Goal: Contribute content: Add original content to the website for others to see

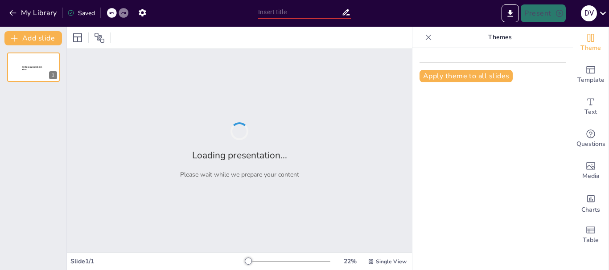
type input "New Sendsteps"
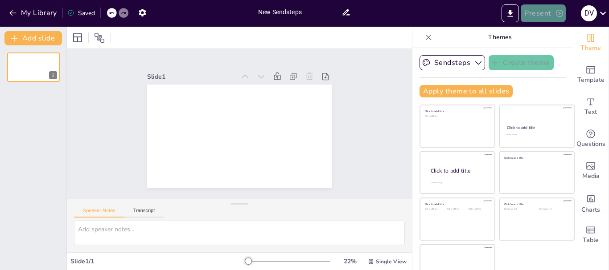
click at [534, 20] on button "Present" at bounding box center [542, 13] width 45 height 18
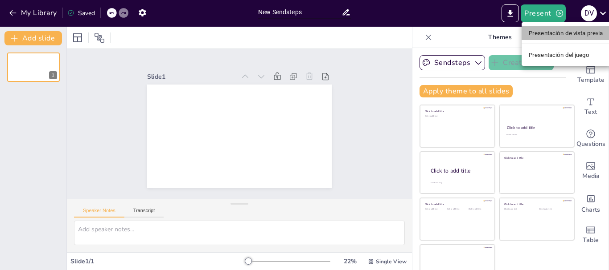
click at [536, 30] on font "Presentación de vista previa" at bounding box center [565, 33] width 74 height 7
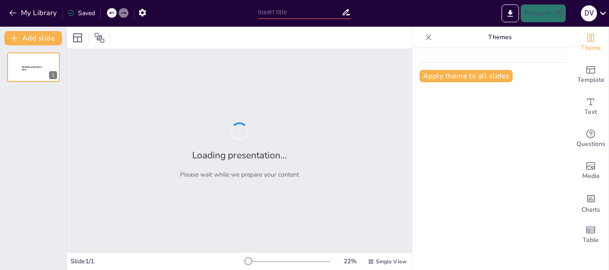
type input "New Sendsteps"
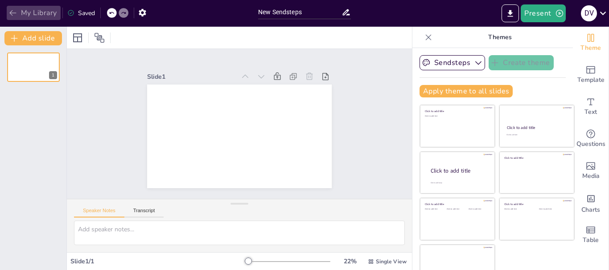
click at [9, 11] on icon "button" at bounding box center [12, 12] width 9 height 9
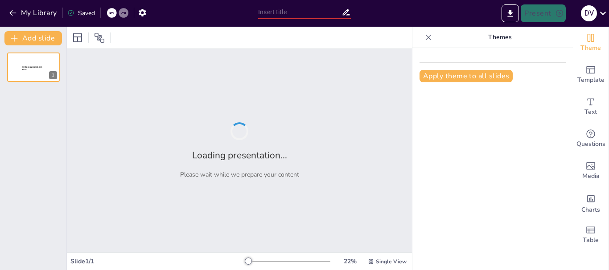
type input "Requisitos para el Registro Pecuario de Establecimientos de Acuicultura ante el"
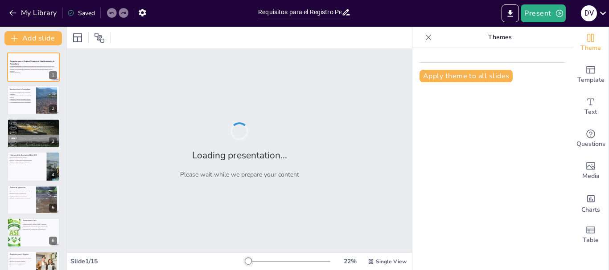
checkbox input "true"
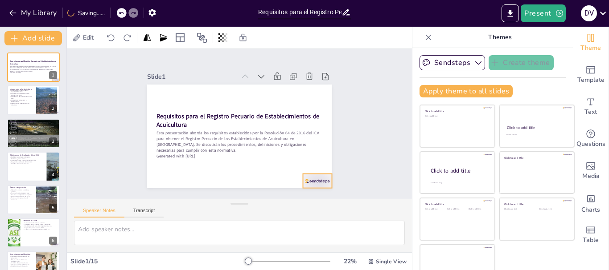
click at [172, 175] on div at bounding box center [161, 180] width 23 height 32
click at [312, 165] on div at bounding box center [315, 173] width 17 height 17
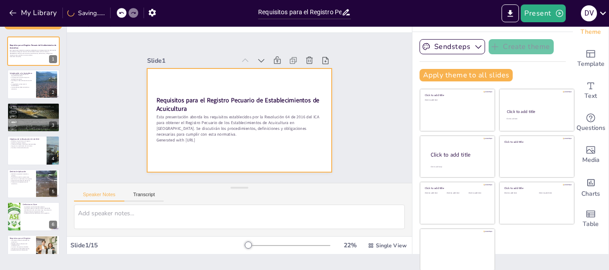
scroll to position [17, 0]
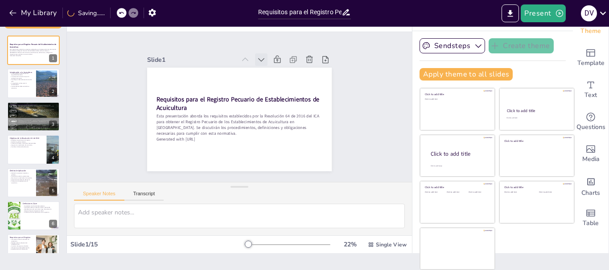
click at [265, 60] on icon at bounding box center [270, 65] width 11 height 11
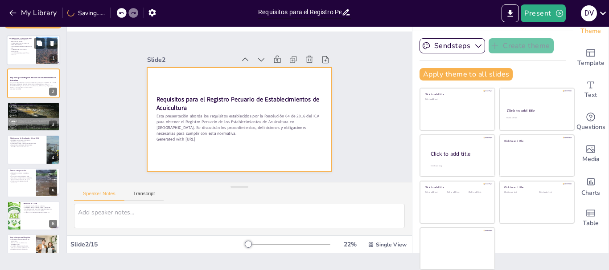
checkbox input "true"
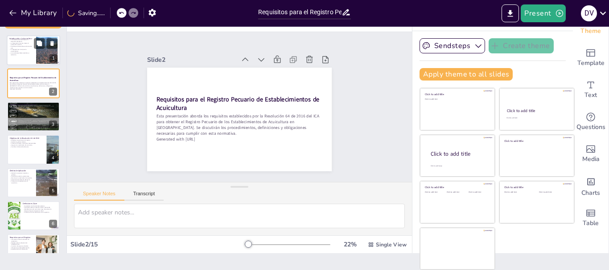
click at [37, 56] on div at bounding box center [47, 50] width 48 height 27
type textarea "Lo ipsumdolors ametc ad elits doeiusm te in utlaboreet do magnaaliq, enimadmini…"
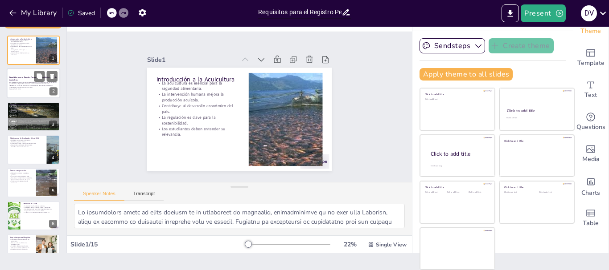
checkbox input "true"
click at [40, 89] on p "Generated with [URL]" at bounding box center [33, 89] width 48 height 2
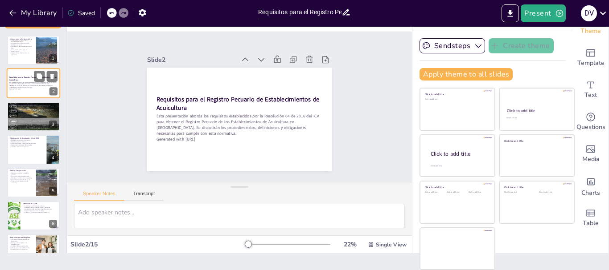
scroll to position [0, 0]
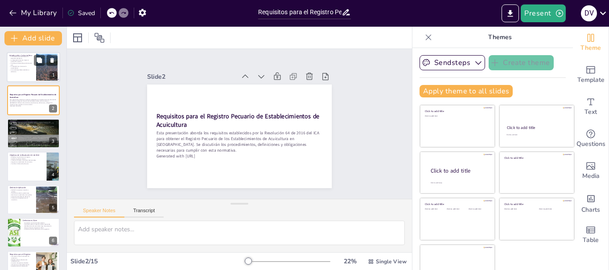
checkbox input "true"
click at [24, 73] on div at bounding box center [33, 67] width 53 height 30
type textarea "La acuicultura juega un papel crucial en la producción de alimentos, especialme…"
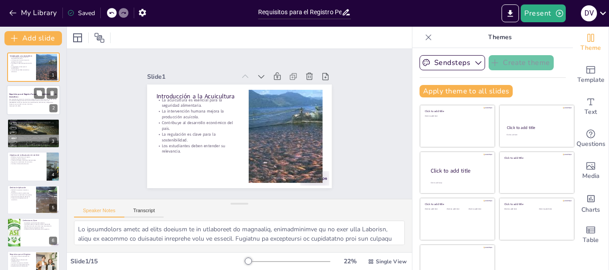
checkbox input "true"
click at [26, 96] on p "Requisitos para el Registro Pecuario de Establecimientos de Acuicultura" at bounding box center [33, 96] width 48 height 5
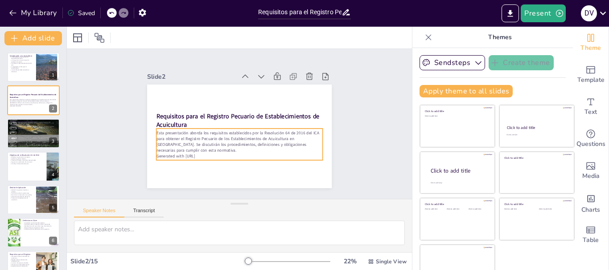
checkbox input "true"
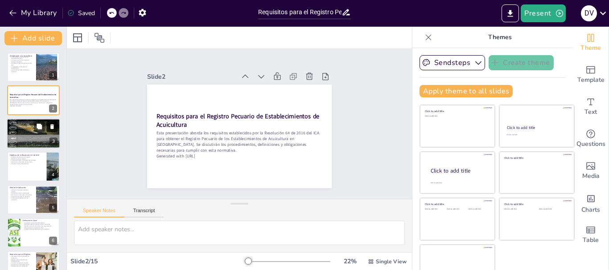
click at [47, 123] on button at bounding box center [52, 126] width 11 height 11
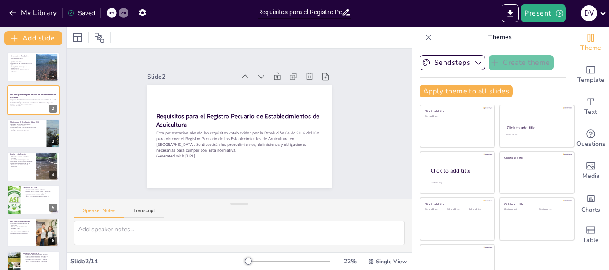
checkbox input "true"
click at [111, 8] on div at bounding box center [112, 13] width 10 height 10
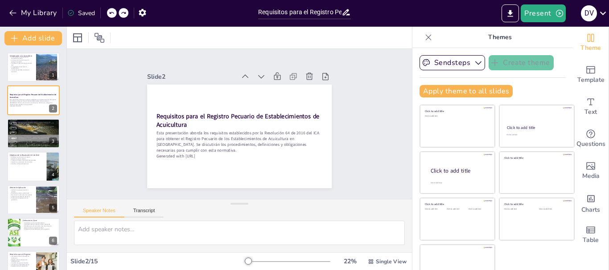
click at [110, 9] on div at bounding box center [112, 13] width 10 height 10
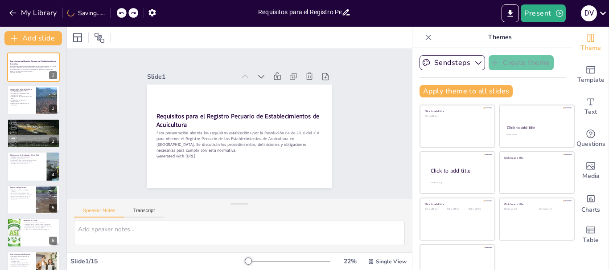
click at [119, 14] on icon at bounding box center [121, 12] width 5 height 5
click at [123, 12] on icon at bounding box center [121, 13] width 4 height 2
click at [124, 12] on icon at bounding box center [123, 13] width 4 height 2
click at [109, 10] on icon at bounding box center [111, 12] width 5 height 5
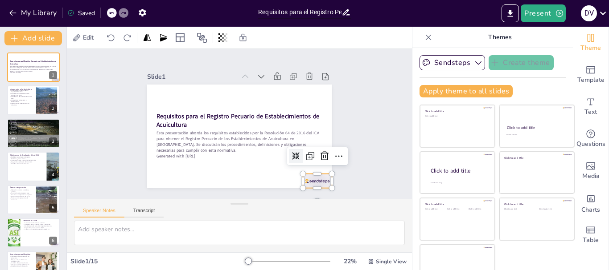
click at [297, 186] on div at bounding box center [303, 196] width 31 height 20
click at [315, 167] on icon at bounding box center [315, 173] width 12 height 12
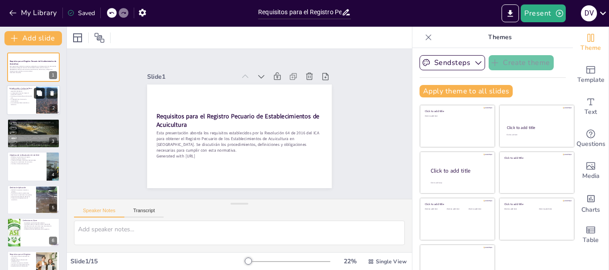
checkbox input "true"
click at [42, 91] on icon at bounding box center [39, 93] width 6 height 6
type textarea "La acuicultura juega un papel crucial en la producción de alimentos, especialme…"
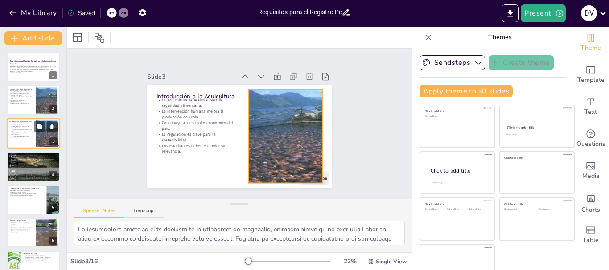
click at [39, 133] on div at bounding box center [47, 133] width 48 height 27
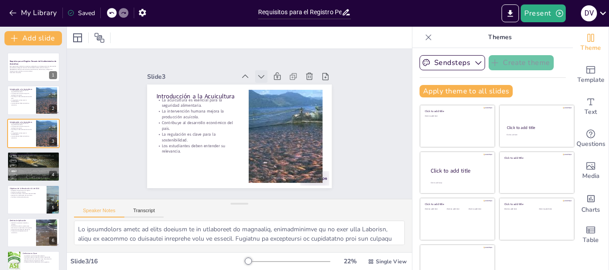
click at [269, 80] on icon at bounding box center [274, 85] width 11 height 11
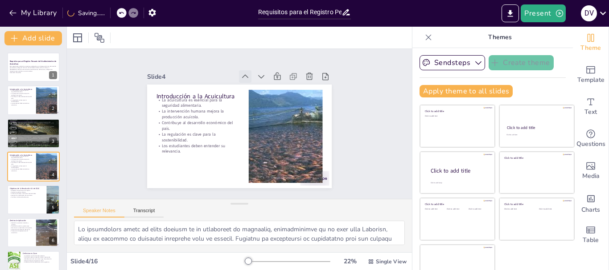
click at [245, 73] on icon at bounding box center [250, 78] width 10 height 10
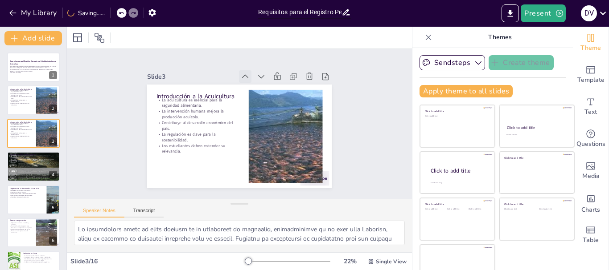
click at [245, 73] on icon at bounding box center [250, 78] width 10 height 10
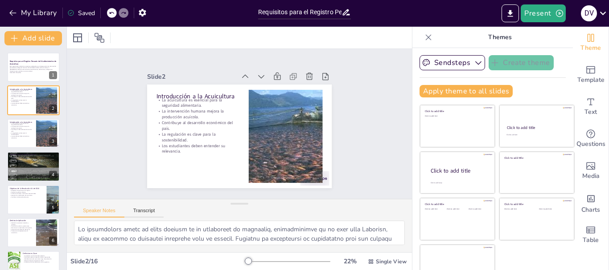
click at [250, 74] on icon at bounding box center [255, 79] width 11 height 11
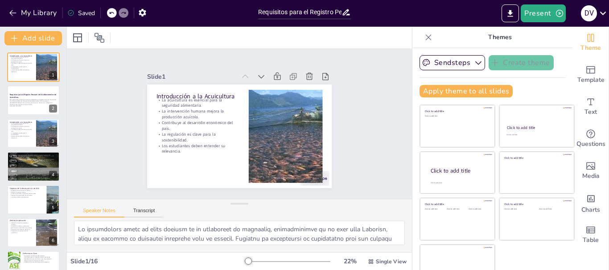
click at [113, 13] on icon at bounding box center [111, 12] width 5 height 5
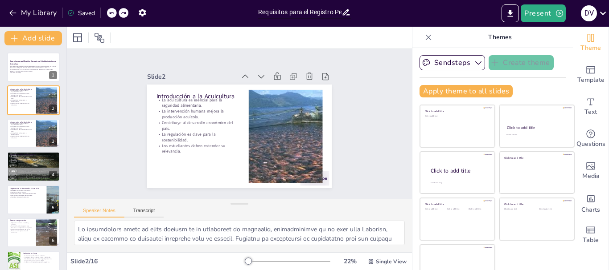
click at [113, 13] on icon at bounding box center [111, 12] width 5 height 5
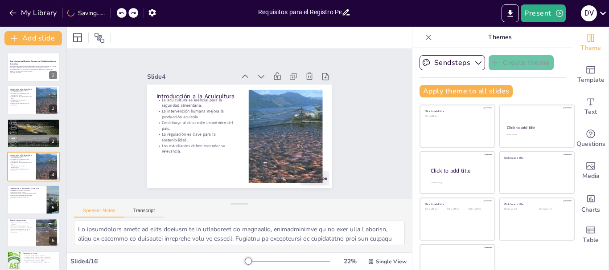
click at [113, 13] on div "My Library Saving......" at bounding box center [80, 12] width 160 height 16
click at [125, 11] on div at bounding box center [127, 13] width 21 height 10
click at [114, 13] on icon at bounding box center [111, 13] width 4 height 2
checkbox input "true"
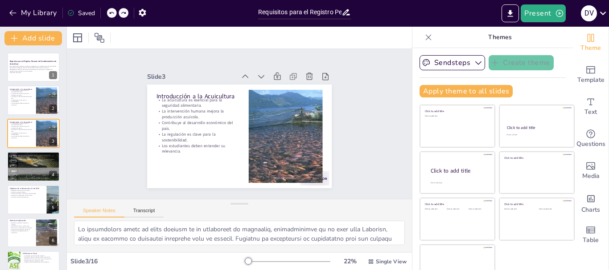
click at [114, 13] on icon at bounding box center [111, 13] width 4 height 2
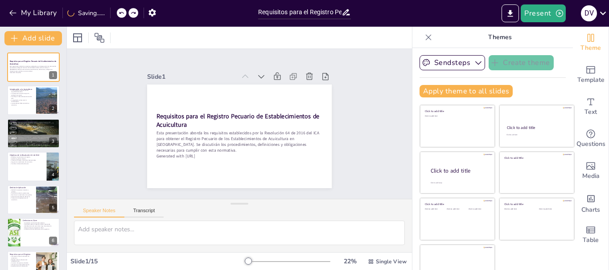
click at [114, 13] on div "My Library Saving......" at bounding box center [80, 12] width 160 height 16
click at [119, 13] on div at bounding box center [127, 13] width 21 height 10
click at [114, 13] on icon at bounding box center [111, 13] width 4 height 2
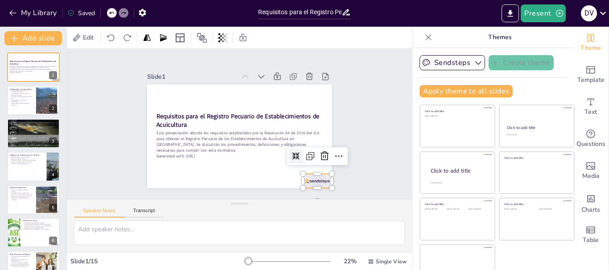
click at [309, 180] on div at bounding box center [311, 188] width 30 height 17
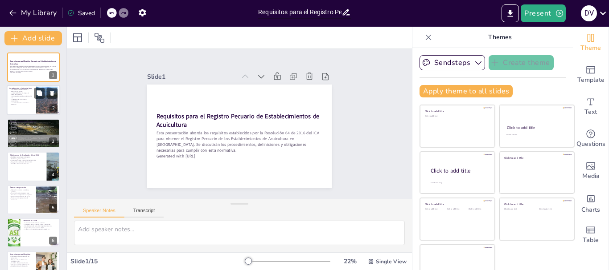
checkbox input "true"
click at [23, 107] on div at bounding box center [33, 101] width 53 height 30
type textarea "La acuicultura juega un papel crucial en la producción de alimentos, especialme…"
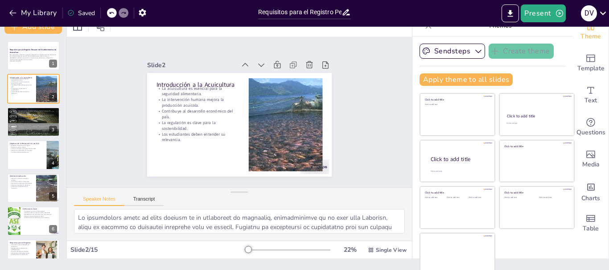
scroll to position [17, 0]
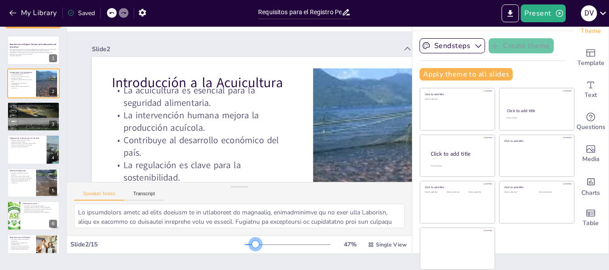
click at [245, 246] on div at bounding box center [288, 244] width 86 height 7
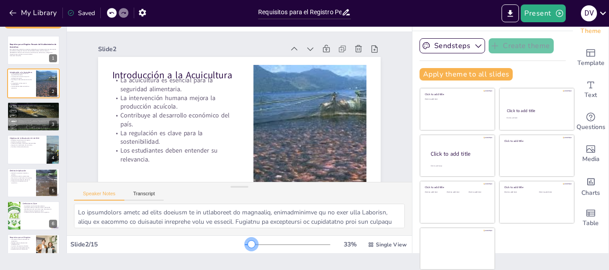
click at [245, 245] on div at bounding box center [248, 245] width 7 height 1
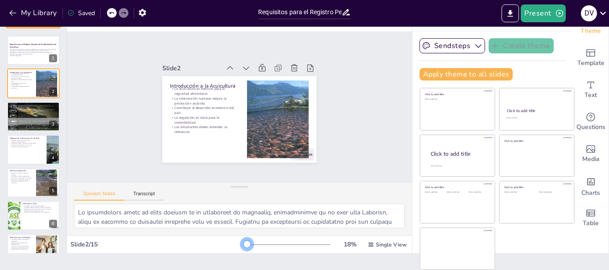
click at [245, 245] on div at bounding box center [246, 245] width 2 height 1
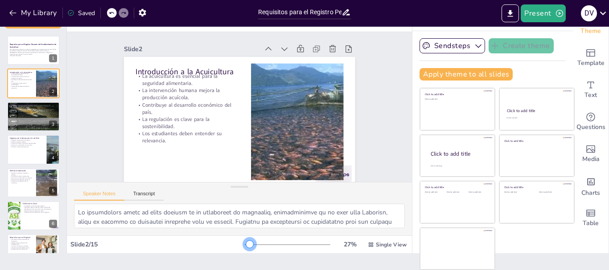
click at [246, 245] on div at bounding box center [249, 244] width 7 height 7
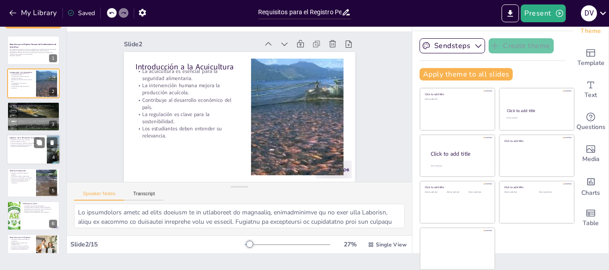
scroll to position [12, 0]
checkbox input "true"
click at [20, 121] on div at bounding box center [33, 116] width 53 height 71
type textarea "La supervisión del sector acuícola es vital para asegurar que se cumplan los es…"
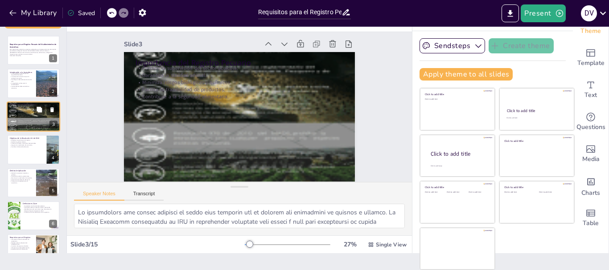
scroll to position [0, 0]
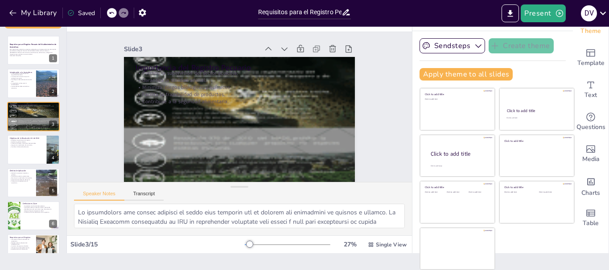
click at [246, 245] on div at bounding box center [249, 244] width 7 height 7
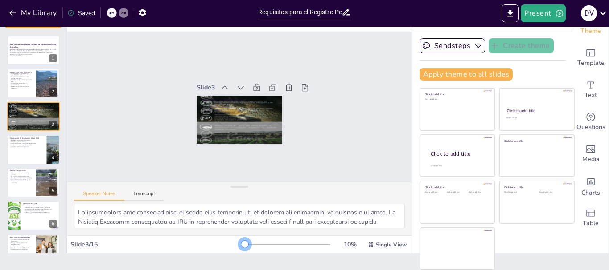
drag, startPoint x: 237, startPoint y: 245, endPoint x: 231, endPoint y: 245, distance: 5.8
click at [241, 245] on div at bounding box center [244, 244] width 7 height 7
click at [235, 107] on p "Contribuye a la seguridad alimentaria." at bounding box center [239, 112] width 77 height 11
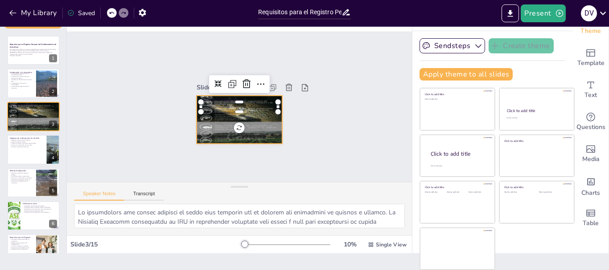
click at [254, 136] on div at bounding box center [236, 119] width 107 height 129
checkbox input "true"
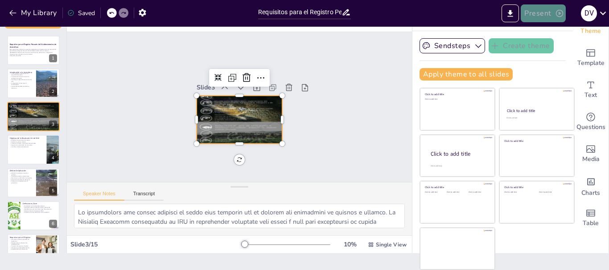
click at [545, 16] on button "Present" at bounding box center [542, 13] width 45 height 18
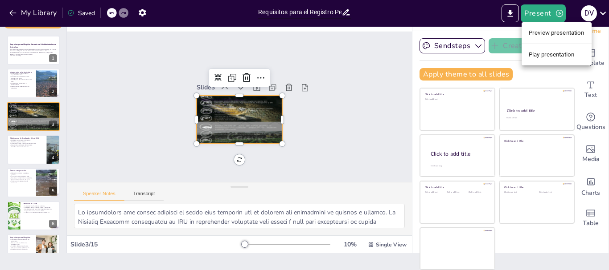
click at [540, 30] on li "Preview presentation" at bounding box center [556, 33] width 70 height 14
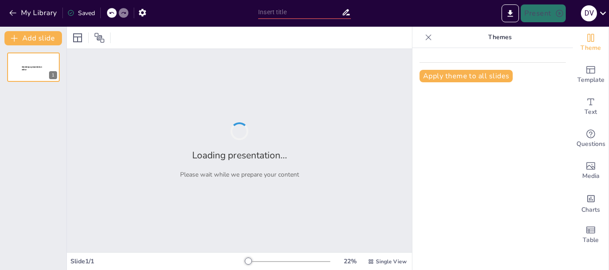
type input "Requisitos para el Registro Pecuario de Establecimientos de Acuicultura ante el"
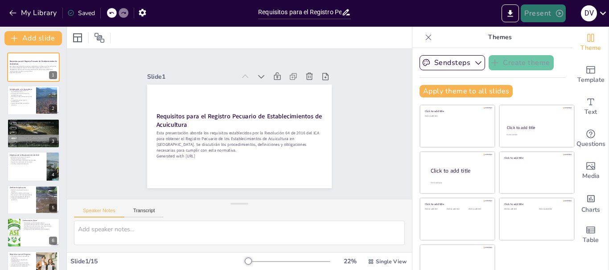
checkbox input "true"
click at [540, 17] on button "Present" at bounding box center [542, 13] width 45 height 18
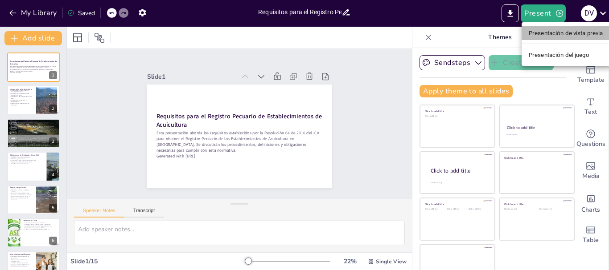
click at [541, 30] on font "Presentación de vista previa" at bounding box center [565, 33] width 74 height 7
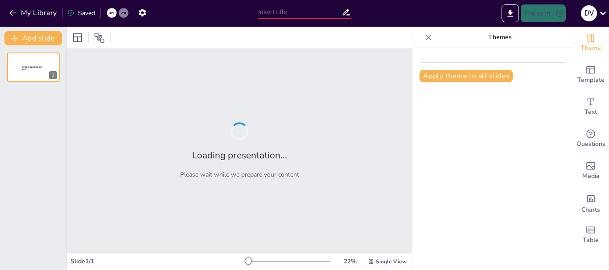
type input "Requisitos para el Registro Pecuario de Establecimientos de Acuicultura ante el"
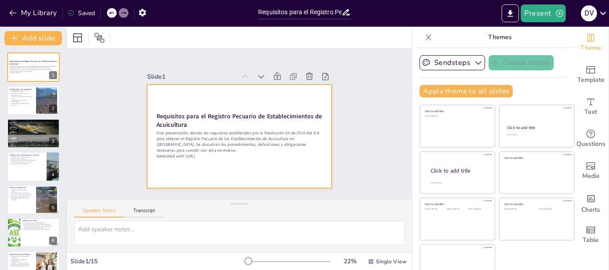
checkbox input "true"
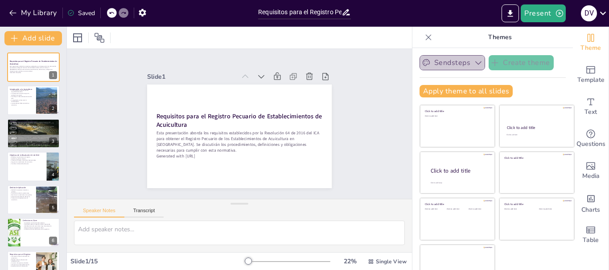
click at [474, 66] on icon "button" at bounding box center [478, 62] width 9 height 9
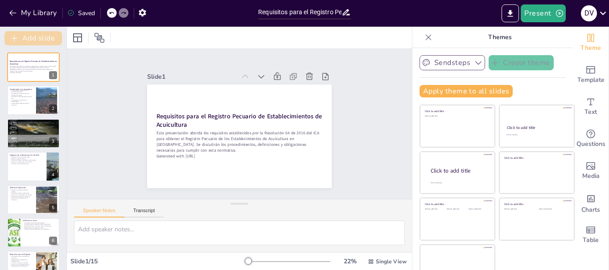
click at [28, 35] on button "Add slide" at bounding box center [32, 38] width 57 height 14
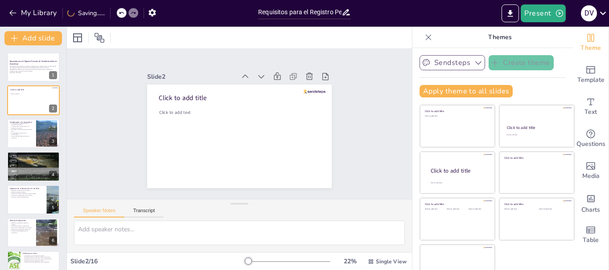
click at [121, 11] on icon at bounding box center [121, 12] width 5 height 5
click at [112, 11] on icon at bounding box center [111, 12] width 5 height 5
click at [112, 11] on div "My Library Saving......" at bounding box center [80, 12] width 160 height 16
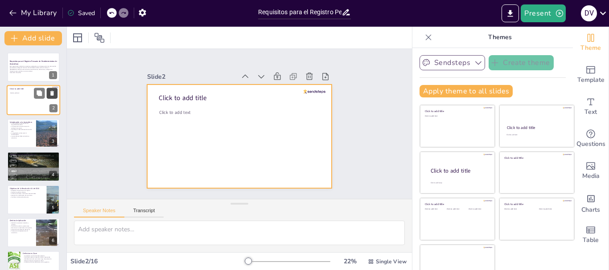
checkbox input "true"
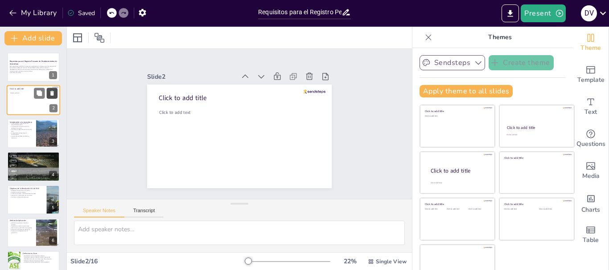
click at [53, 94] on icon at bounding box center [52, 93] width 4 height 5
type textarea "La acuicultura juega un papel crucial en la producción de alimentos, especialme…"
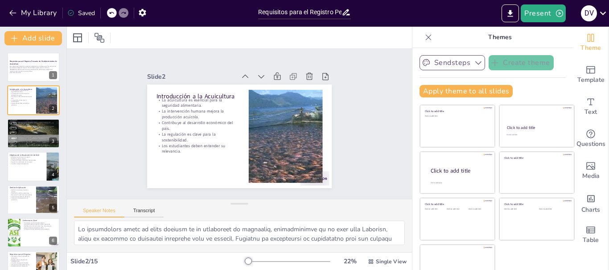
checkbox input "true"
click at [14, 8] on icon "button" at bounding box center [12, 12] width 9 height 9
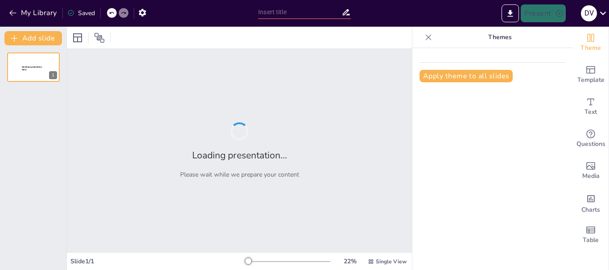
type input "Requisitos para el Registro Pecuario de Establecimientos de Acuicultura ante el"
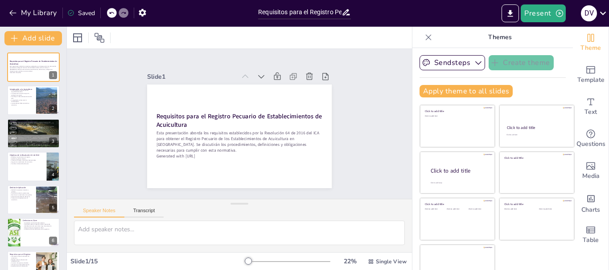
checkbox input "true"
click at [12, 14] on icon "button" at bounding box center [12, 12] width 9 height 9
